Goal: Transaction & Acquisition: Purchase product/service

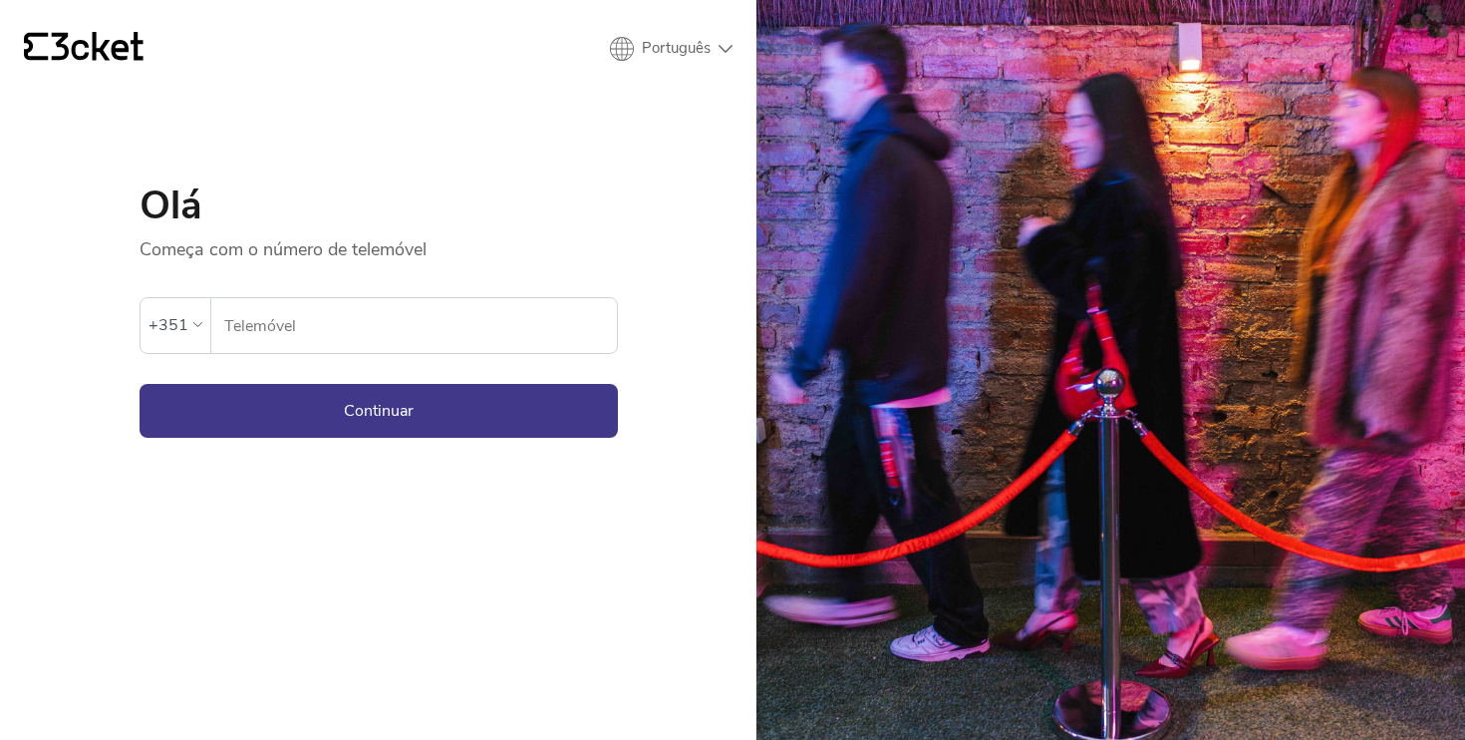
click at [446, 336] on input "Telemóvel" at bounding box center [420, 325] width 394 height 55
type input "919627217"
click at [433, 405] on button "Continuar" at bounding box center [379, 411] width 478 height 54
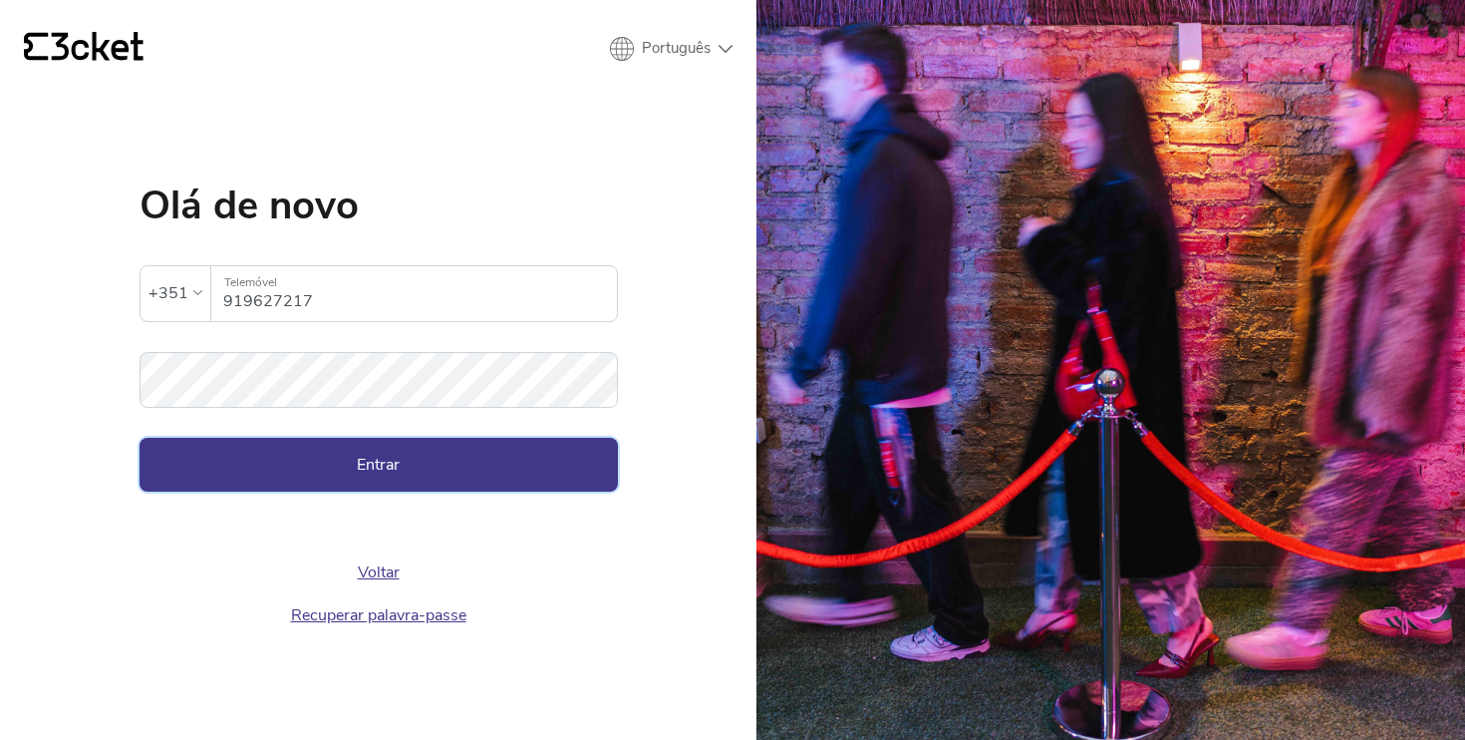
click at [428, 445] on button "Entrar" at bounding box center [379, 465] width 478 height 54
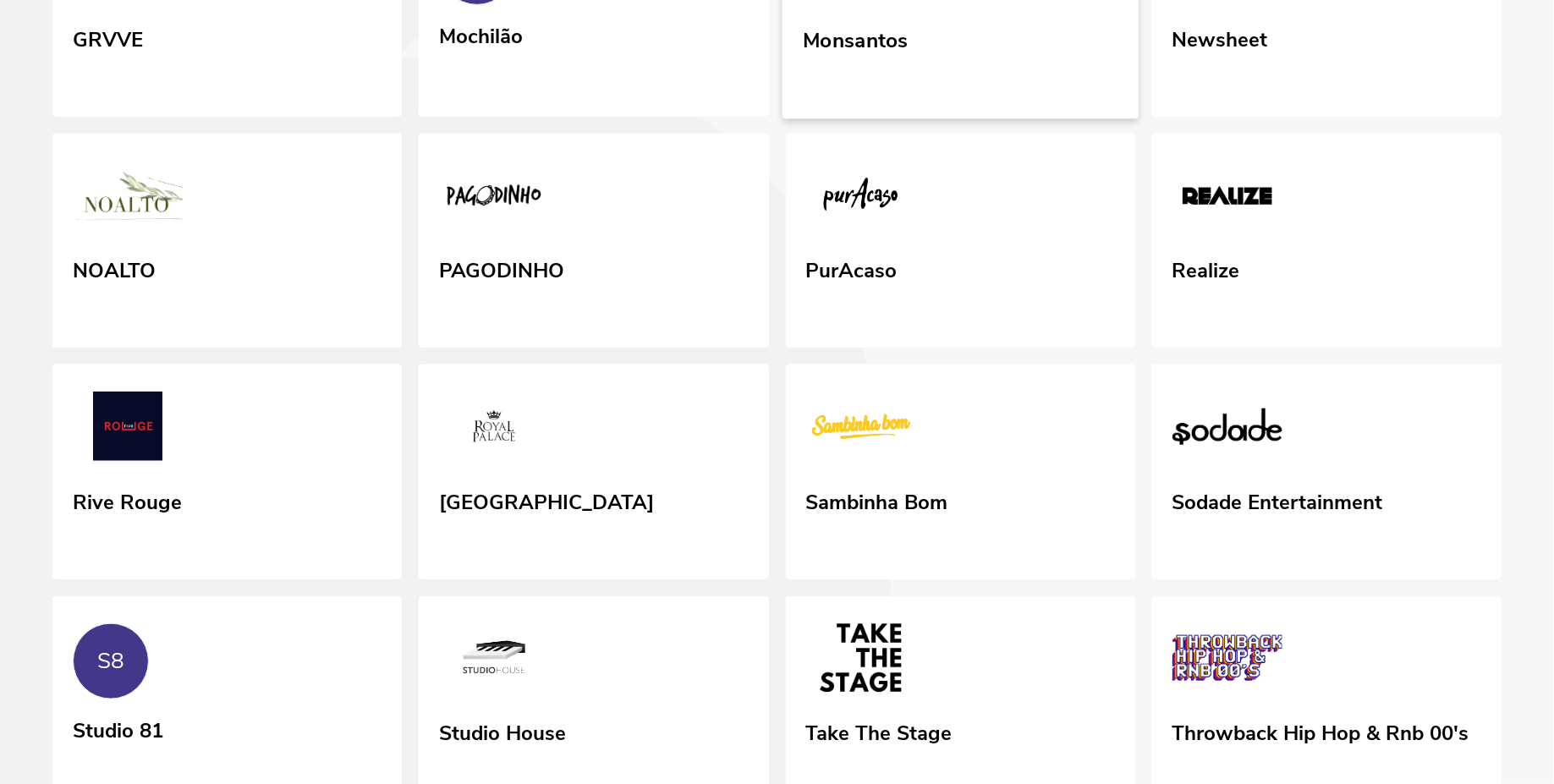
scroll to position [534, 0]
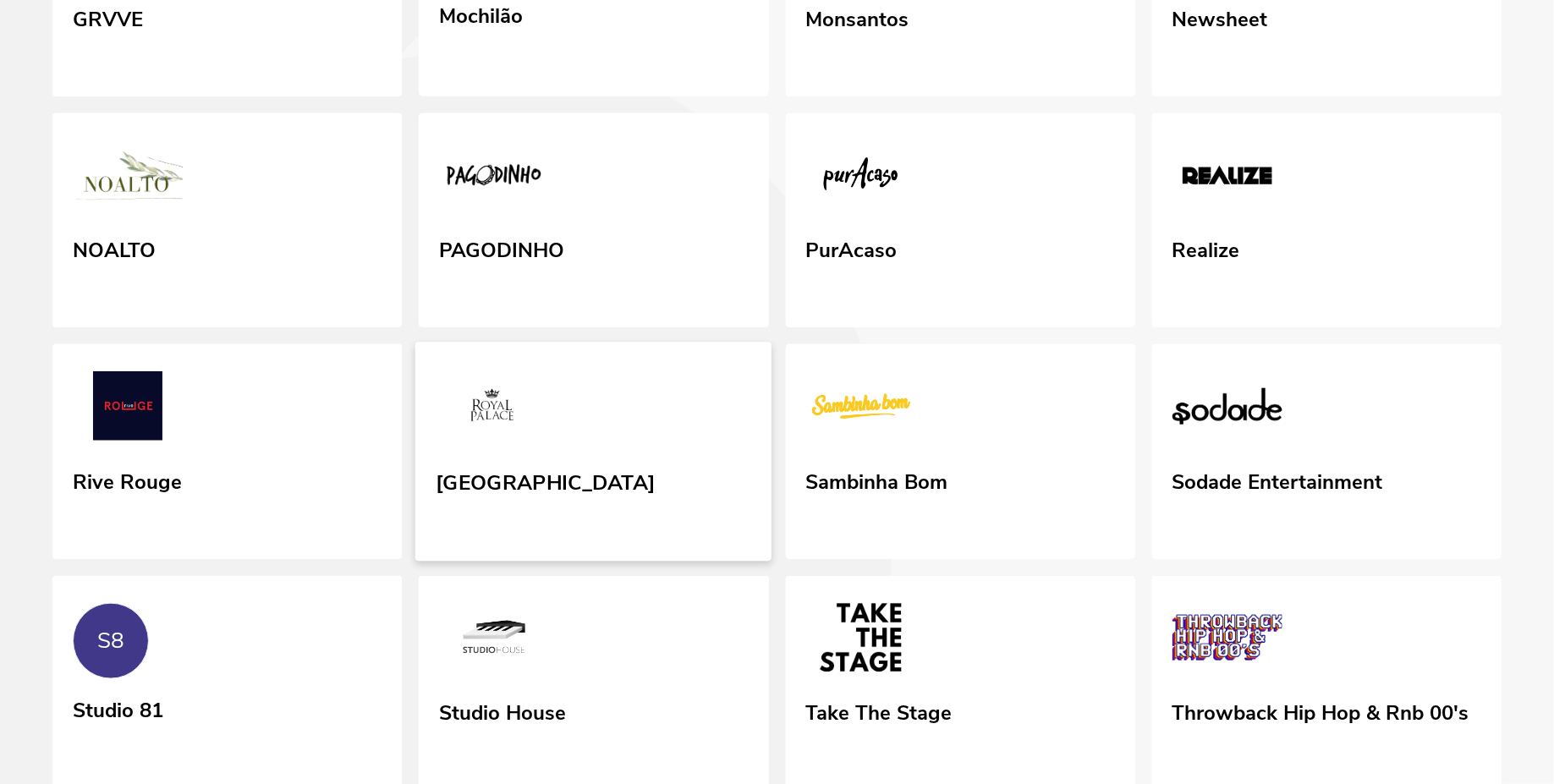
click at [677, 498] on link "[GEOGRAPHIC_DATA]" at bounding box center [593, 452] width 357 height 219
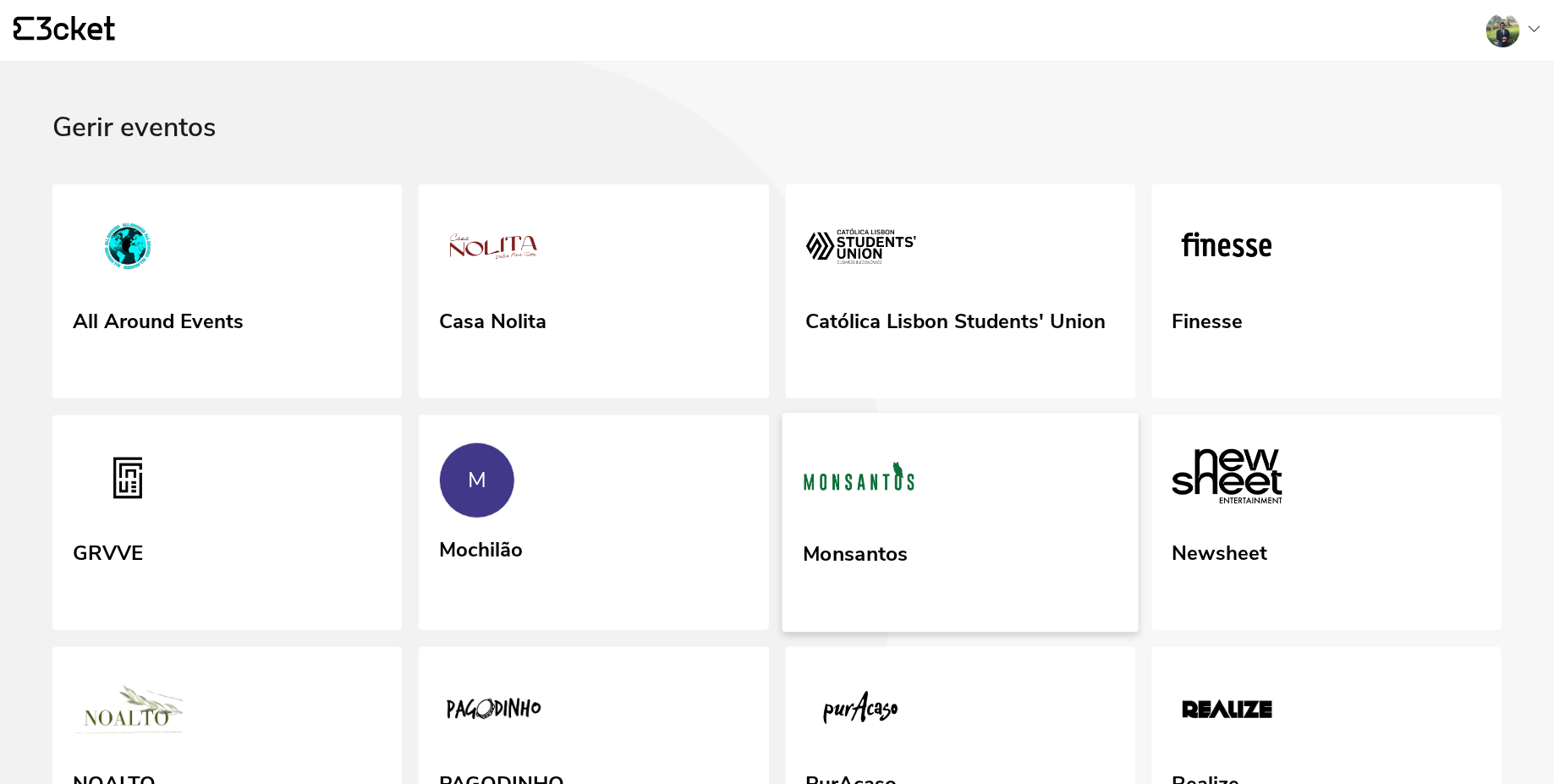
click at [998, 501] on link "Monsantos" at bounding box center [960, 523] width 357 height 219
